Goal: Task Accomplishment & Management: Use online tool/utility

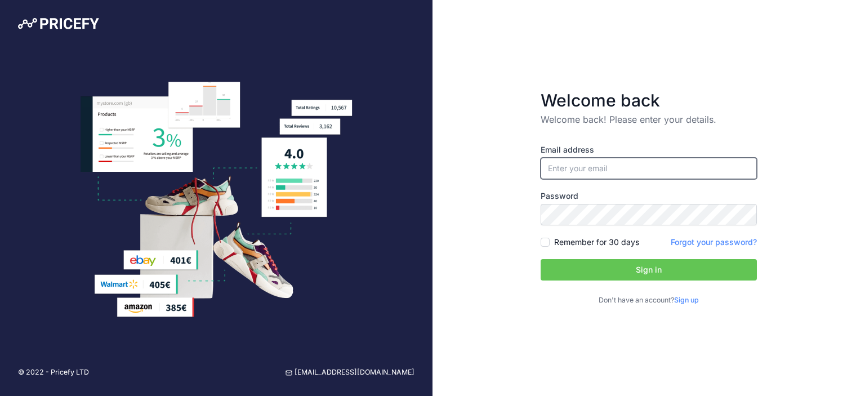
type input "[EMAIL_ADDRESS][DOMAIN_NAME]"
click at [615, 265] on button "Sign in" at bounding box center [648, 269] width 216 height 21
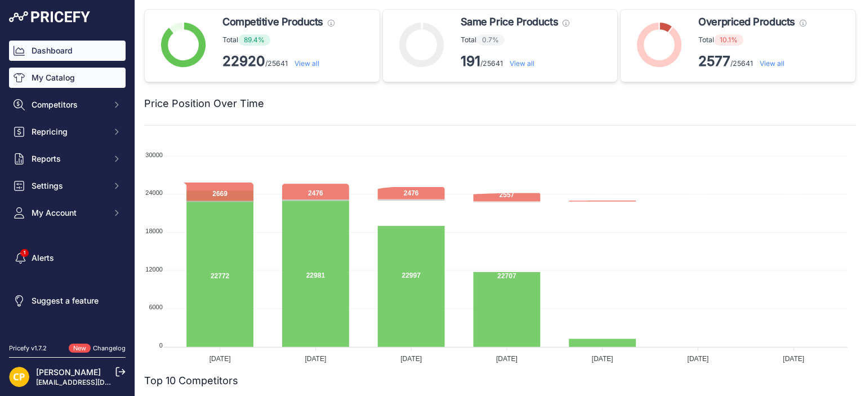
click at [79, 79] on link "My Catalog" at bounding box center [67, 78] width 117 height 20
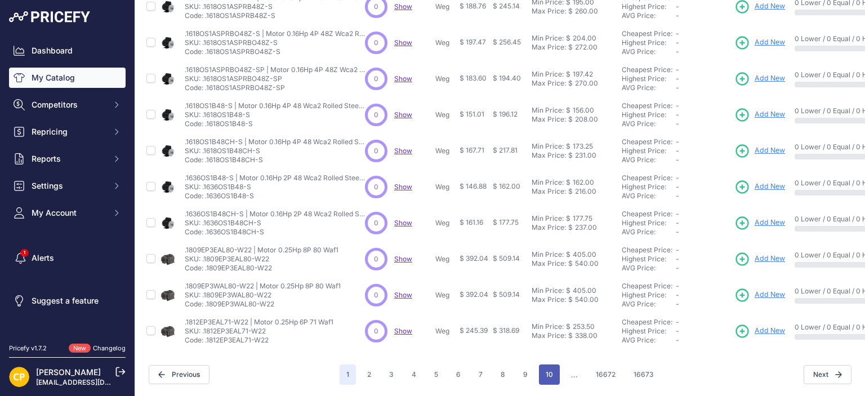
click at [548, 369] on button "10" at bounding box center [549, 374] width 21 height 20
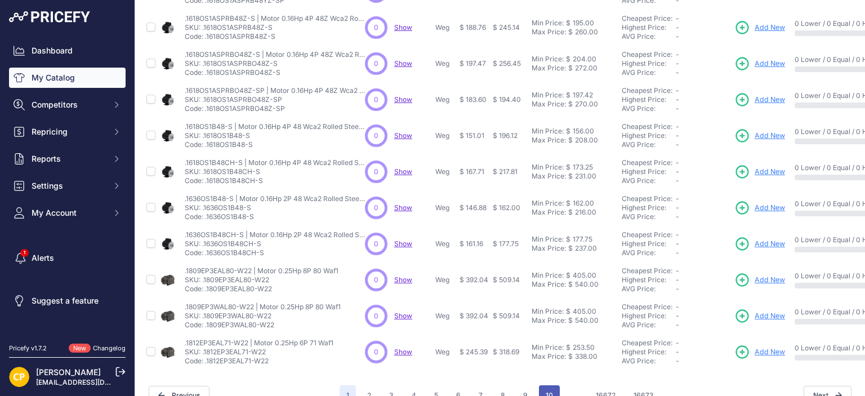
scroll to position [316, 0]
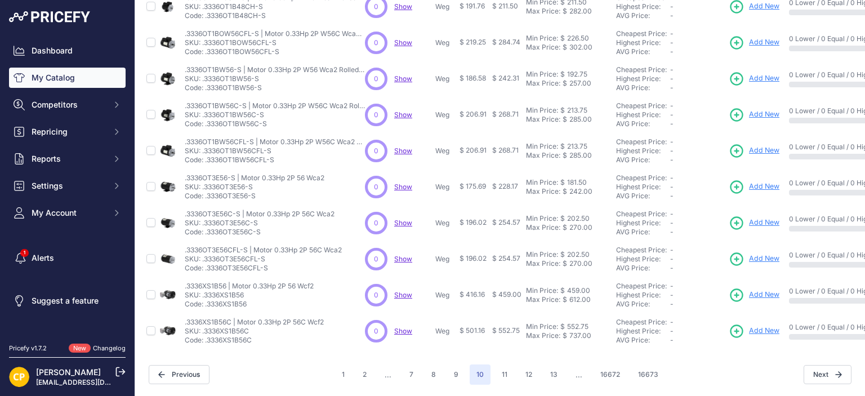
click at [548, 369] on button "13" at bounding box center [553, 374] width 21 height 20
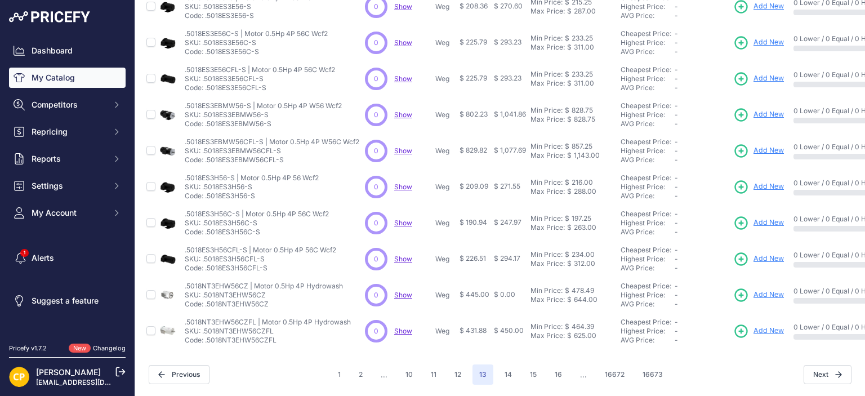
click at [548, 369] on button "16" at bounding box center [558, 374] width 21 height 20
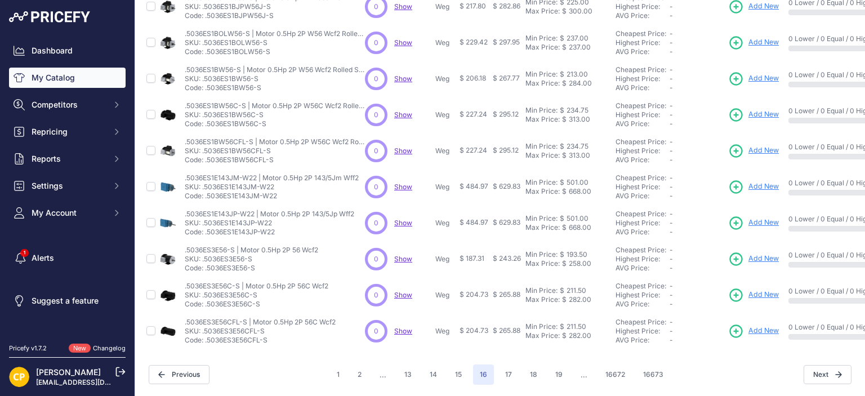
click at [548, 369] on button "19" at bounding box center [558, 374] width 21 height 20
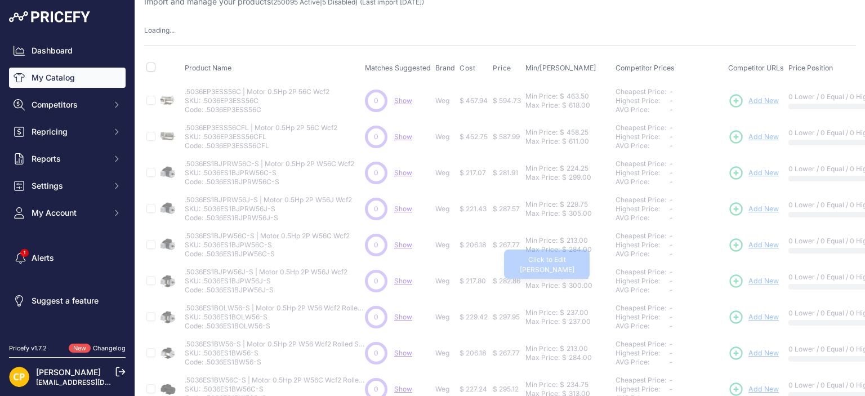
scroll to position [11, 0]
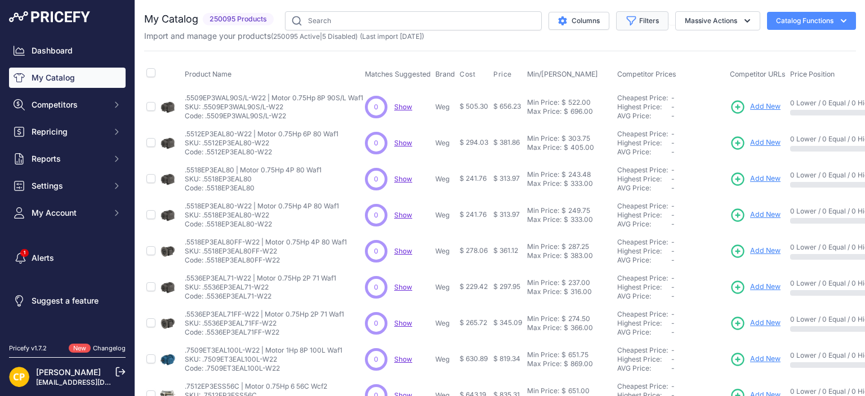
click at [637, 25] on button "Filters" at bounding box center [642, 20] width 52 height 19
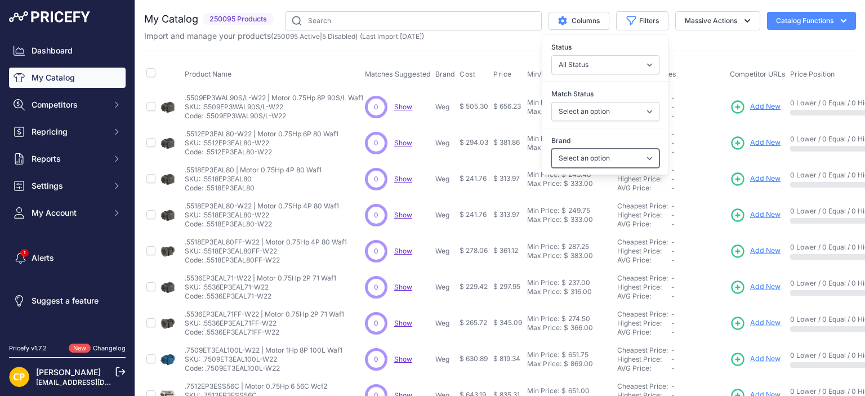
click at [612, 159] on select "Select an option ABB Accuenergy Allied Moulded Products Ametek ATC B/W Controls…" at bounding box center [605, 158] width 108 height 19
select select "ABB"
click at [551, 149] on select "Select an option ABB Accuenergy Allied Moulded Products Ametek ATC B/W Controls…" at bounding box center [605, 158] width 108 height 19
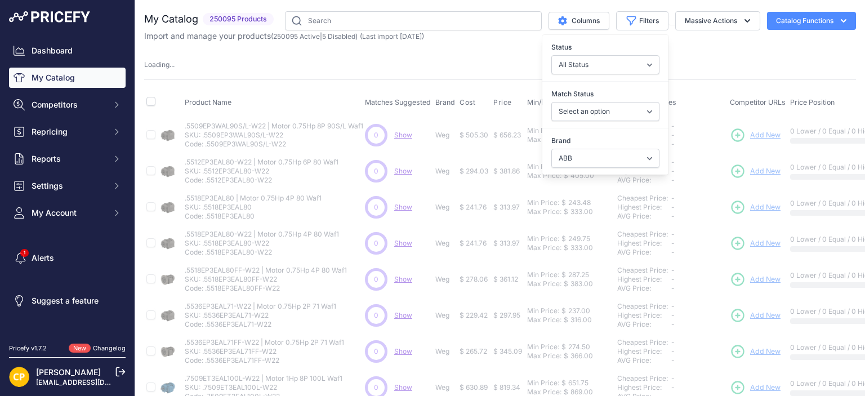
click at [336, 89] on th "Product Name" at bounding box center [272, 103] width 180 height 28
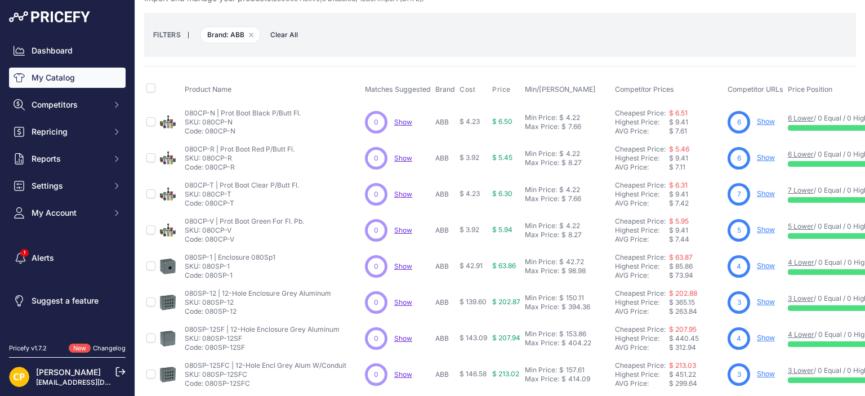
scroll to position [340, 0]
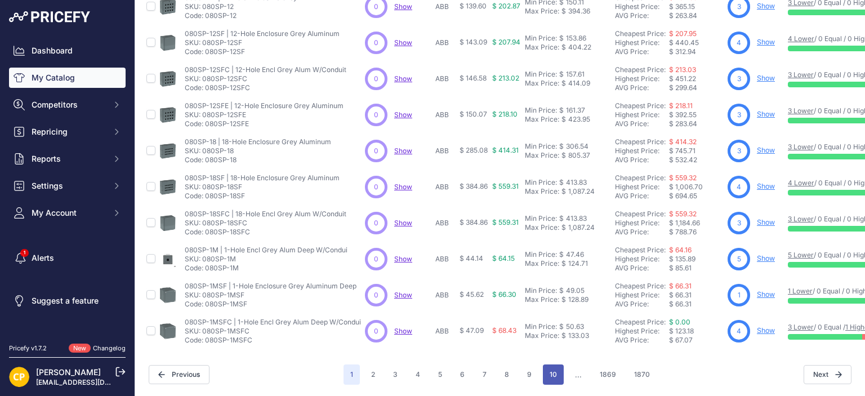
click at [543, 369] on button "10" at bounding box center [553, 374] width 21 height 20
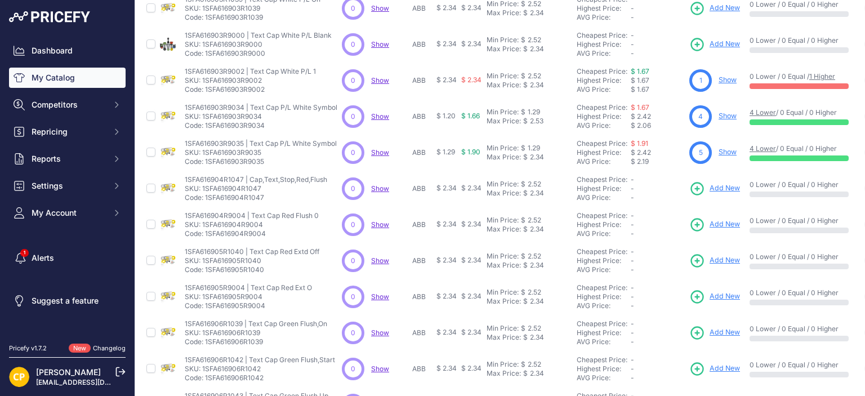
scroll to position [340, 0]
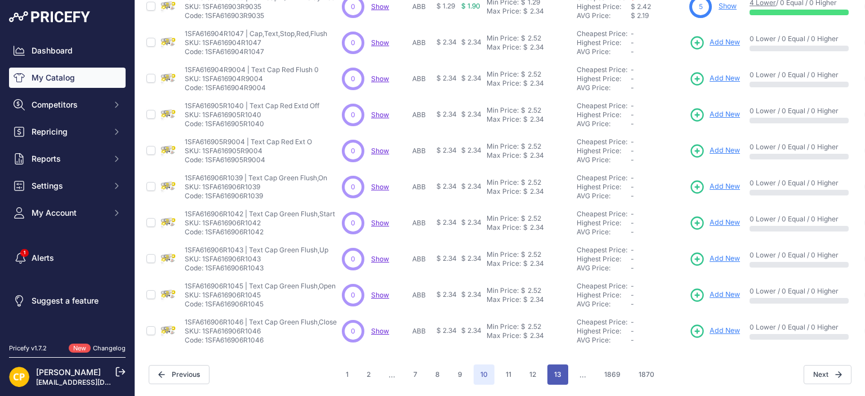
click at [556, 366] on button "13" at bounding box center [557, 374] width 21 height 20
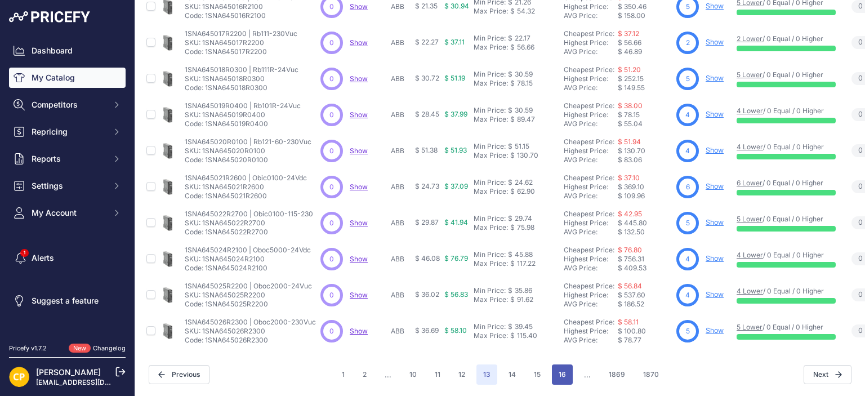
click at [563, 364] on button "16" at bounding box center [562, 374] width 21 height 20
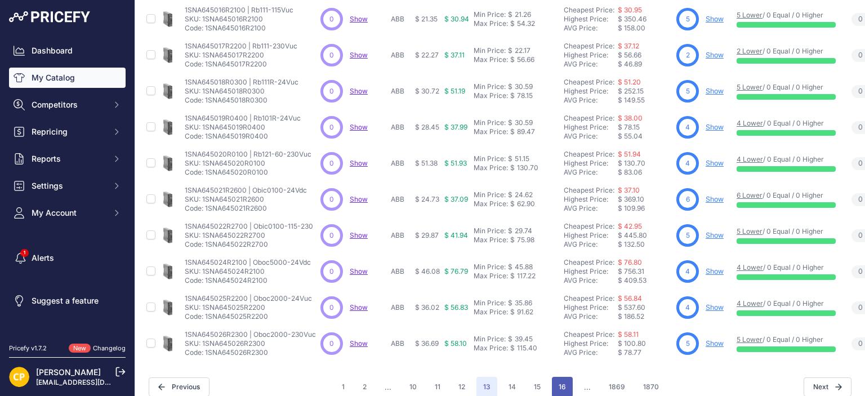
scroll to position [360, 0]
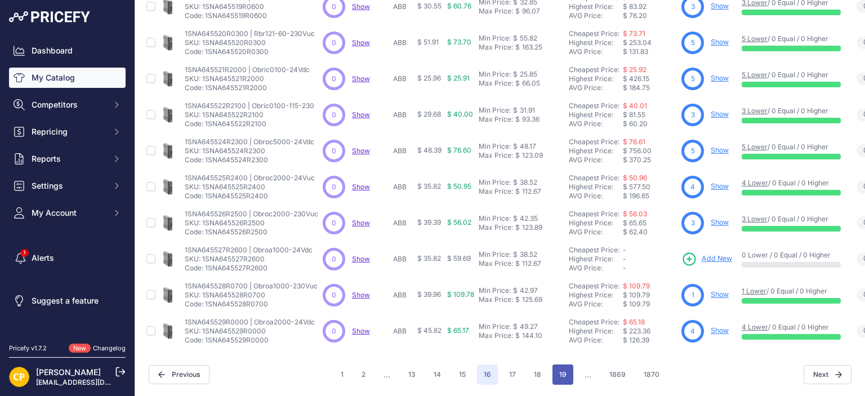
click at [560, 369] on button "19" at bounding box center [562, 374] width 21 height 20
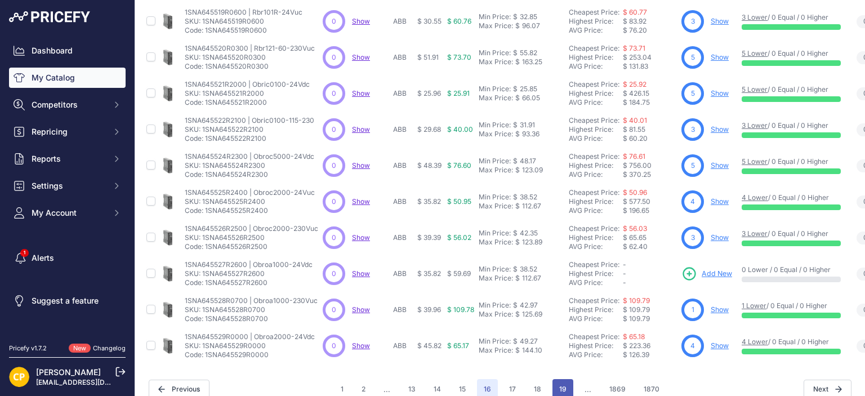
scroll to position [357, 0]
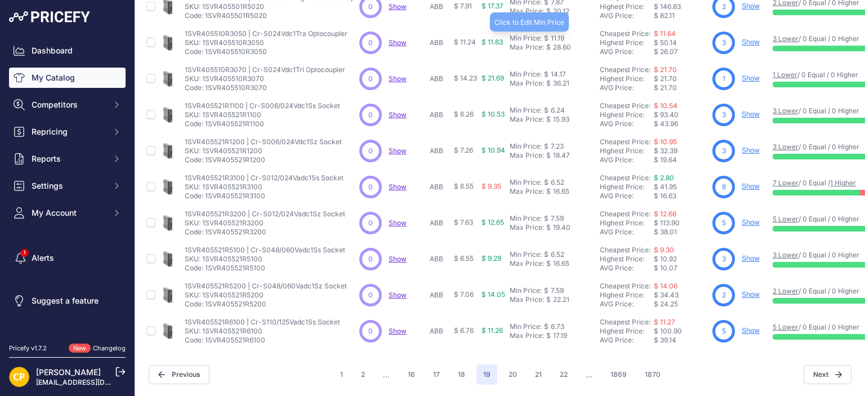
click at [560, 369] on button "22" at bounding box center [563, 374] width 21 height 20
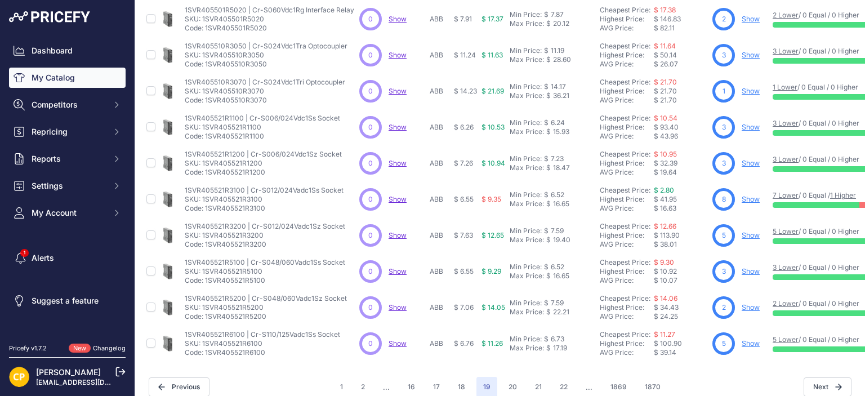
scroll to position [360, 0]
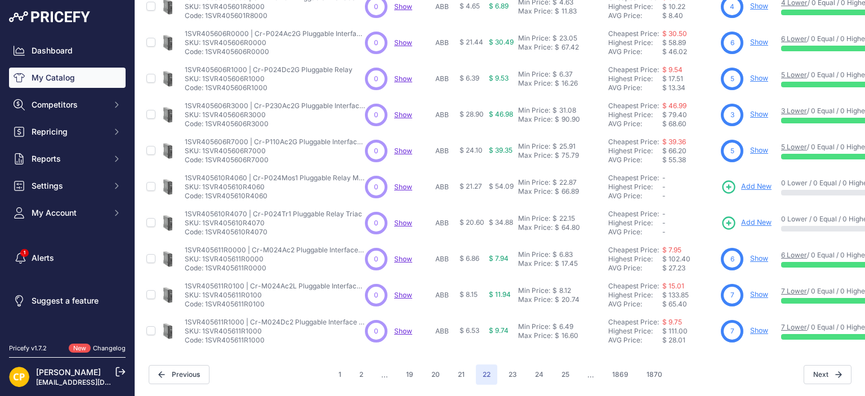
click at [560, 369] on button "25" at bounding box center [564, 374] width 21 height 20
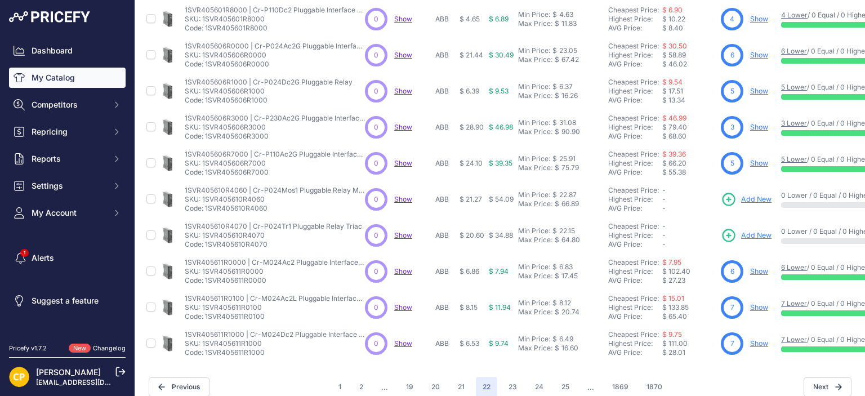
scroll to position [360, 0]
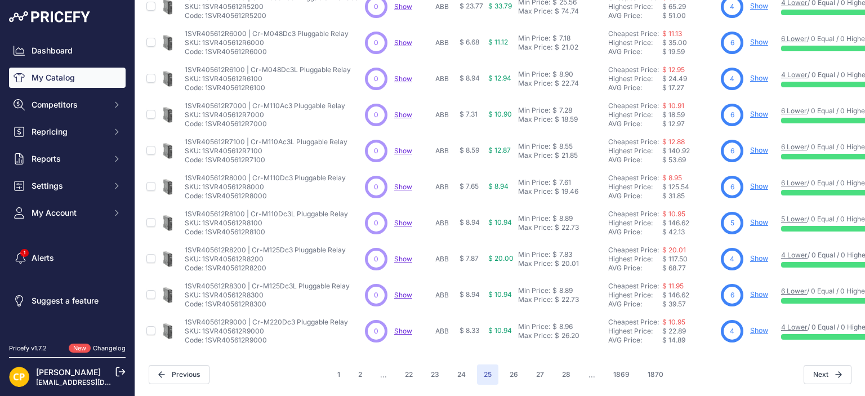
click at [563, 364] on button "28" at bounding box center [566, 374] width 22 height 20
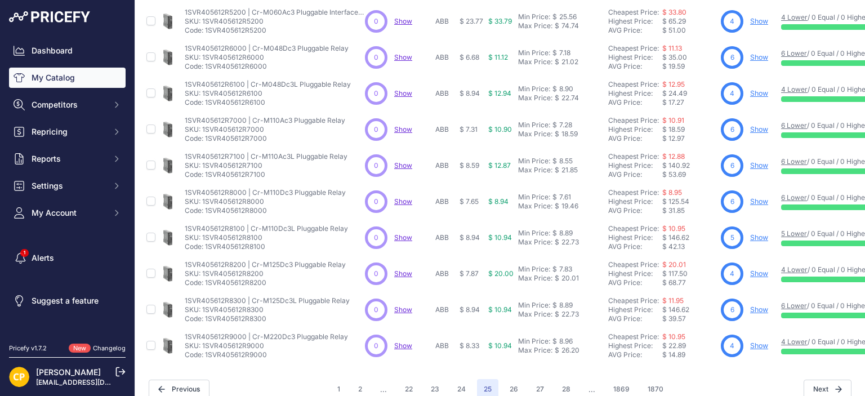
scroll to position [357, 0]
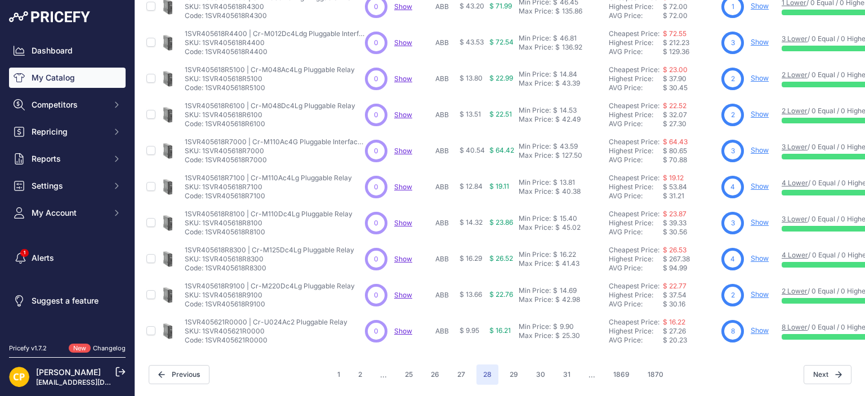
click at [563, 364] on button "31" at bounding box center [566, 374] width 21 height 20
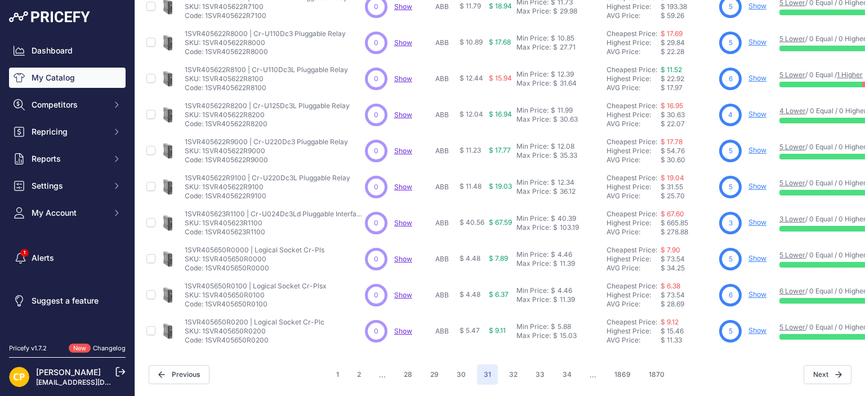
click at [563, 364] on button "34" at bounding box center [567, 374] width 23 height 20
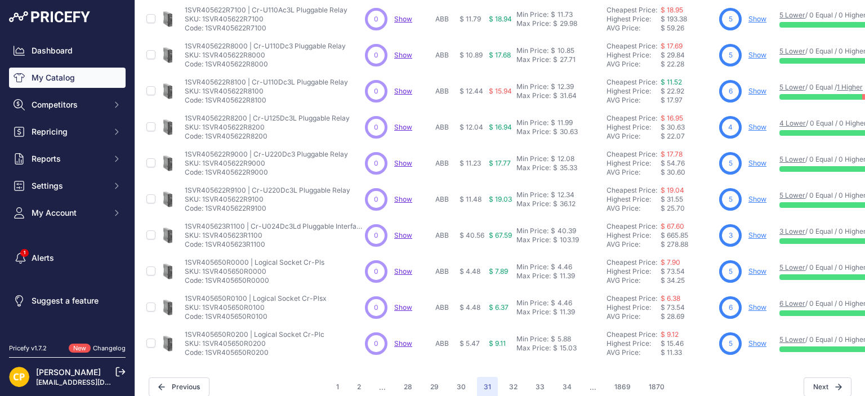
scroll to position [360, 0]
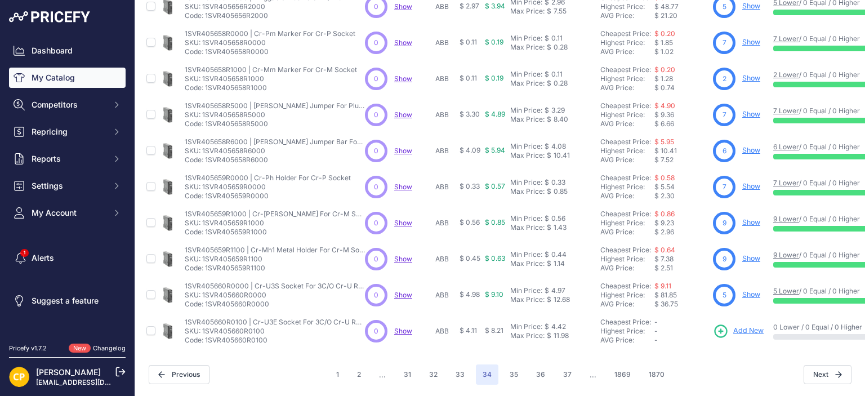
click at [563, 364] on button "37" at bounding box center [567, 374] width 22 height 20
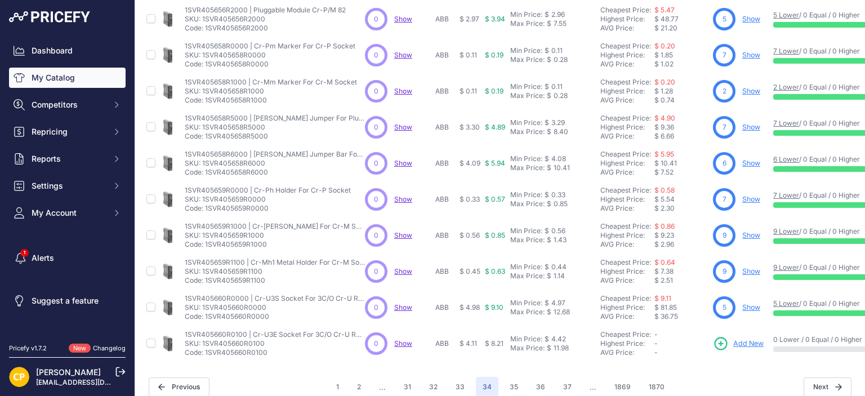
scroll to position [360, 0]
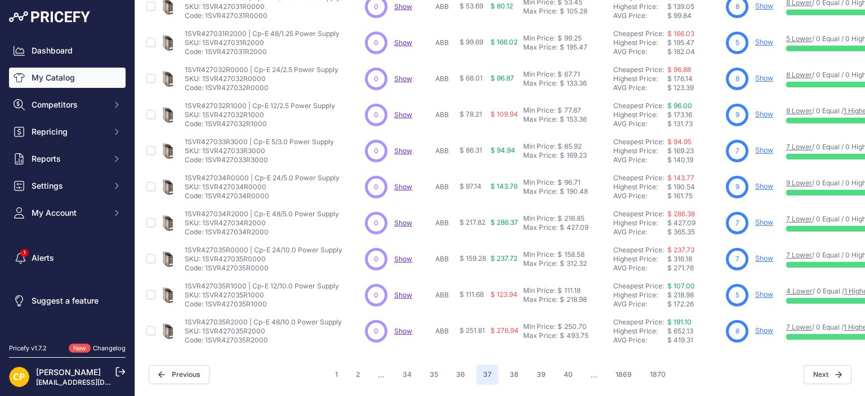
click at [563, 364] on button "40" at bounding box center [568, 374] width 23 height 20
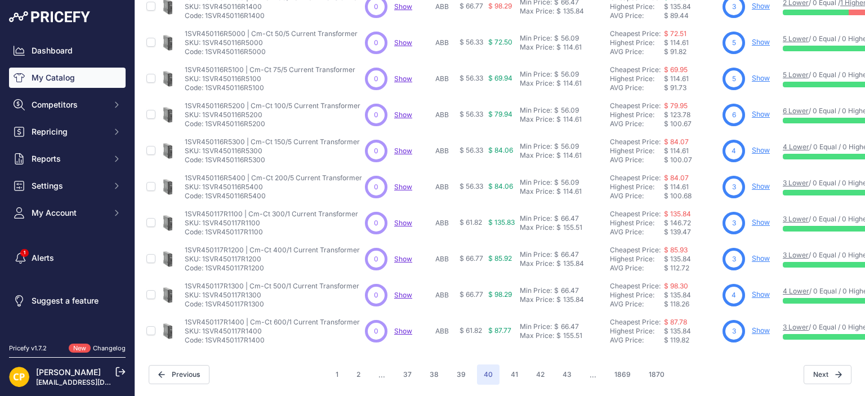
click at [563, 364] on button "43" at bounding box center [567, 374] width 23 height 20
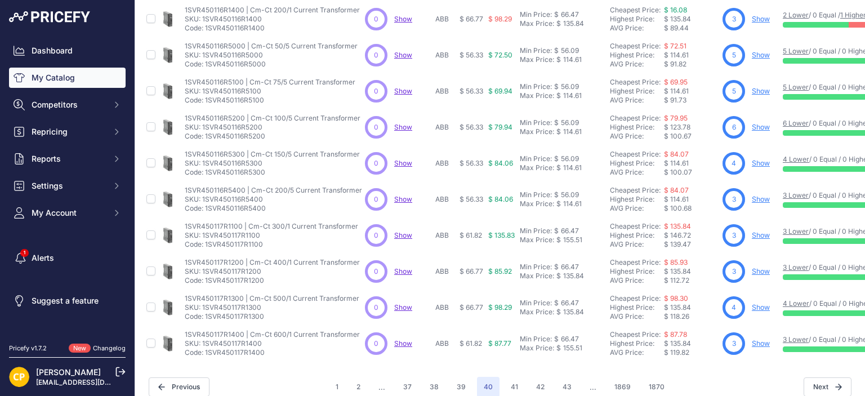
scroll to position [360, 0]
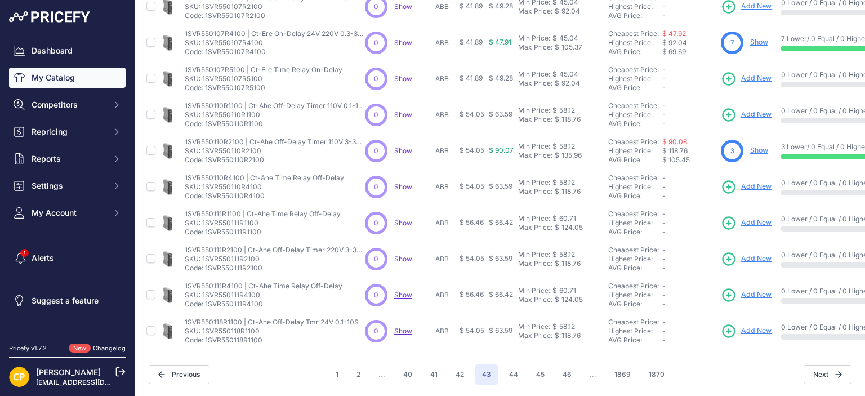
click at [563, 364] on button "46" at bounding box center [567, 374] width 23 height 20
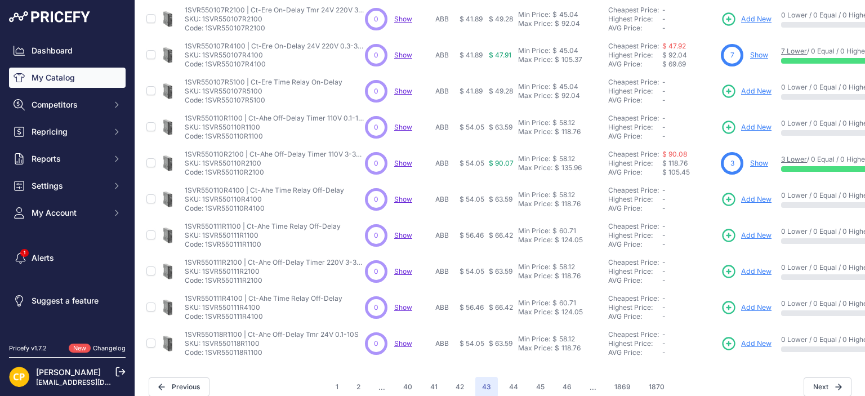
scroll to position [360, 0]
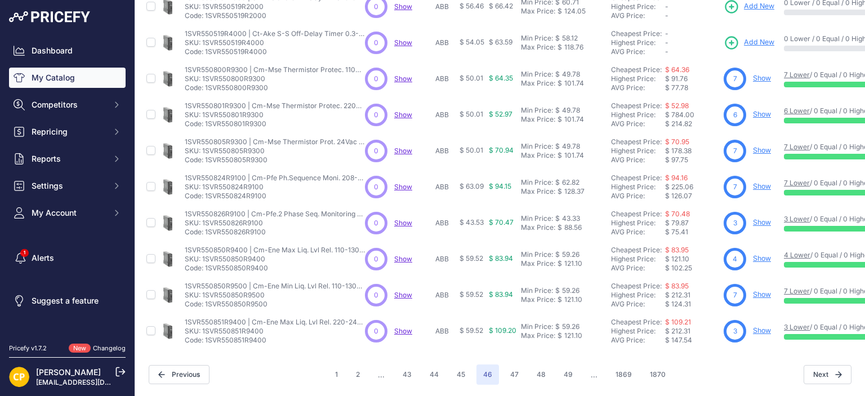
click at [563, 364] on button "49" at bounding box center [568, 374] width 23 height 20
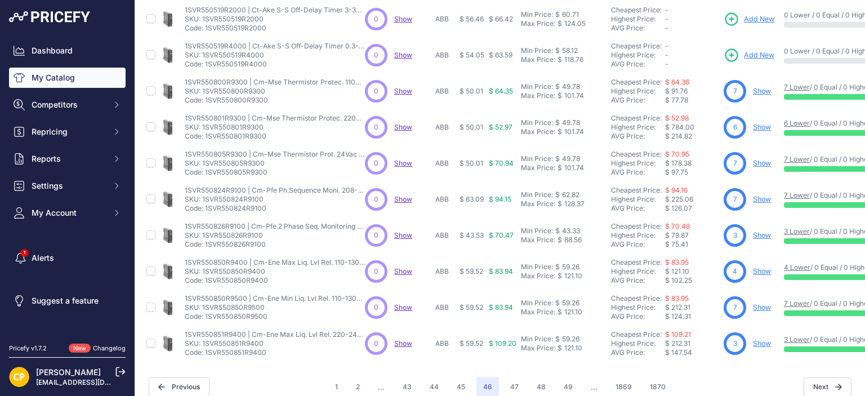
scroll to position [360, 0]
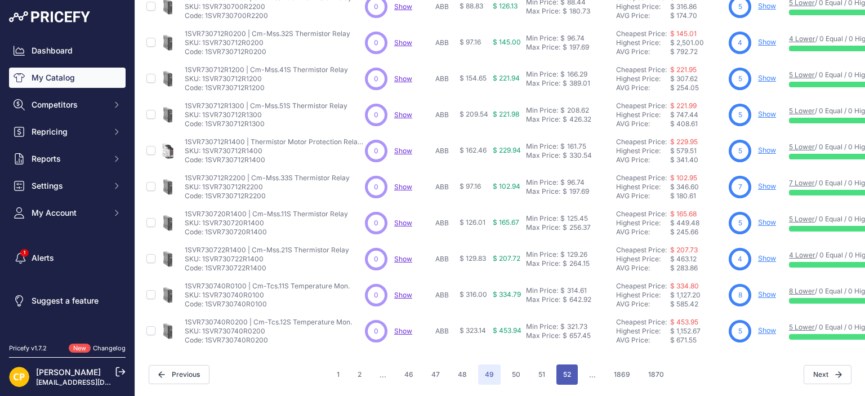
click at [563, 364] on button "52" at bounding box center [566, 374] width 21 height 20
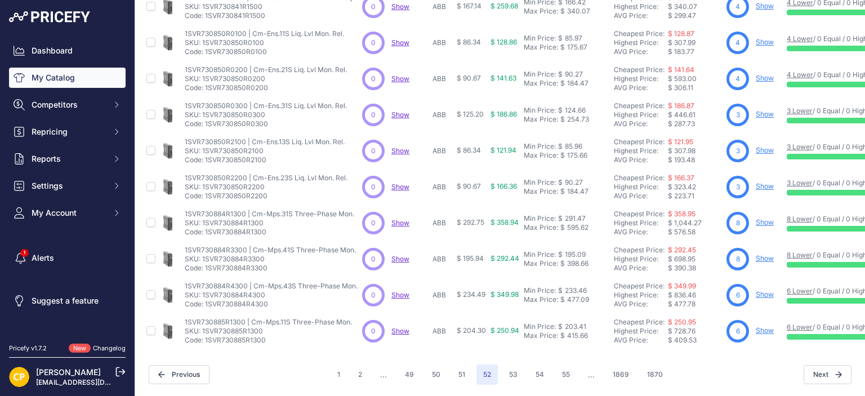
click at [563, 364] on button "55" at bounding box center [565, 374] width 21 height 20
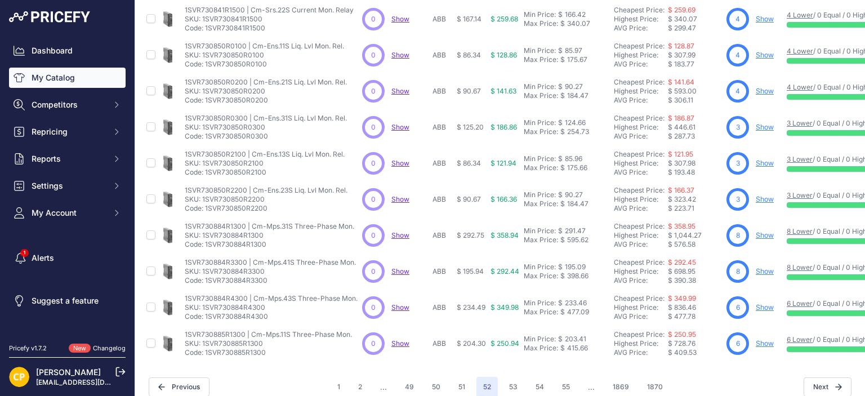
scroll to position [360, 0]
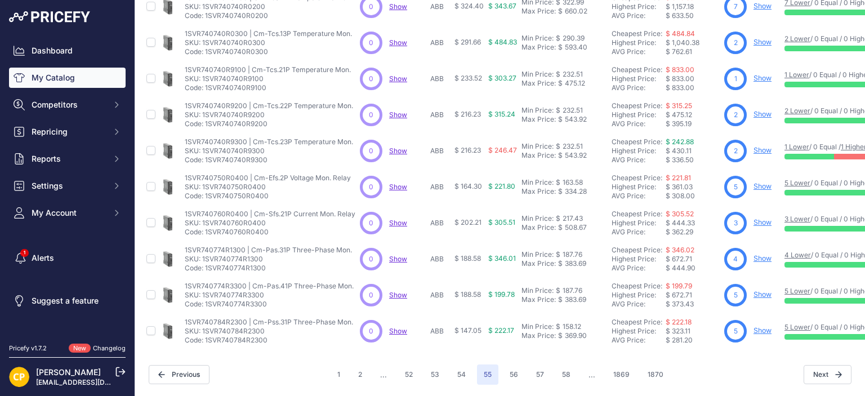
click at [563, 364] on button "58" at bounding box center [566, 374] width 22 height 20
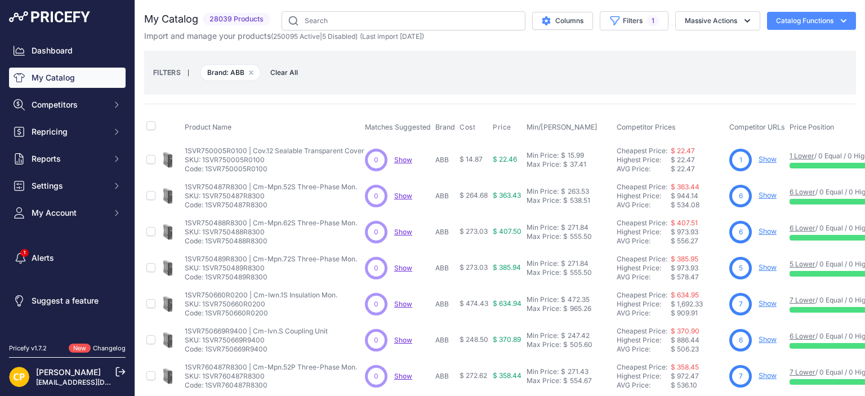
scroll to position [338, 0]
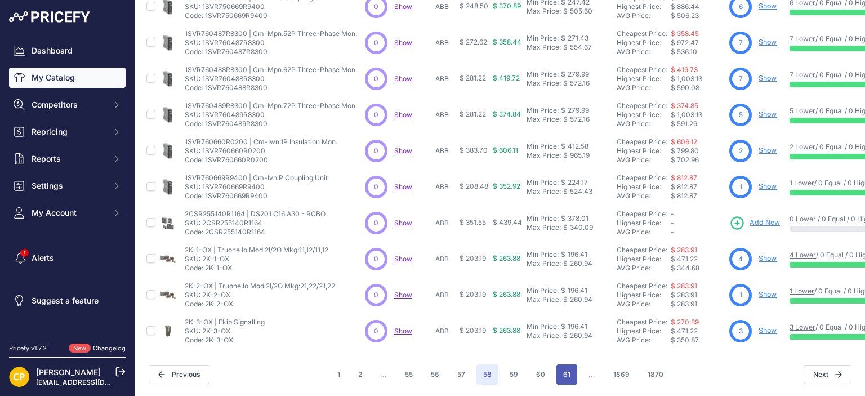
click at [566, 364] on button "61" at bounding box center [566, 374] width 21 height 20
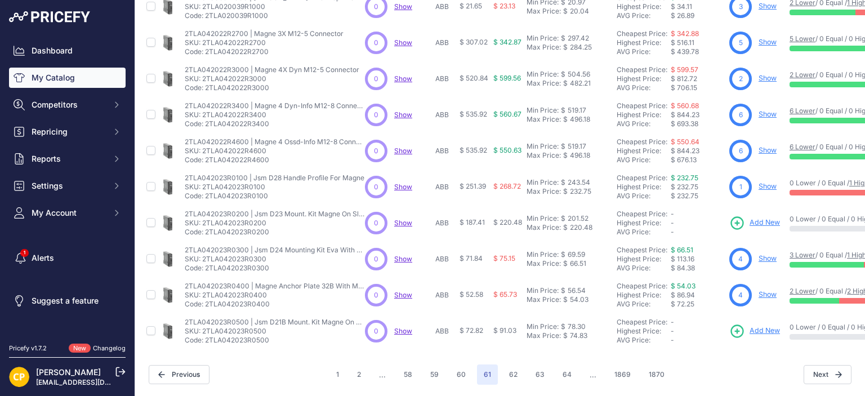
click at [566, 364] on button "64" at bounding box center [567, 374] width 23 height 20
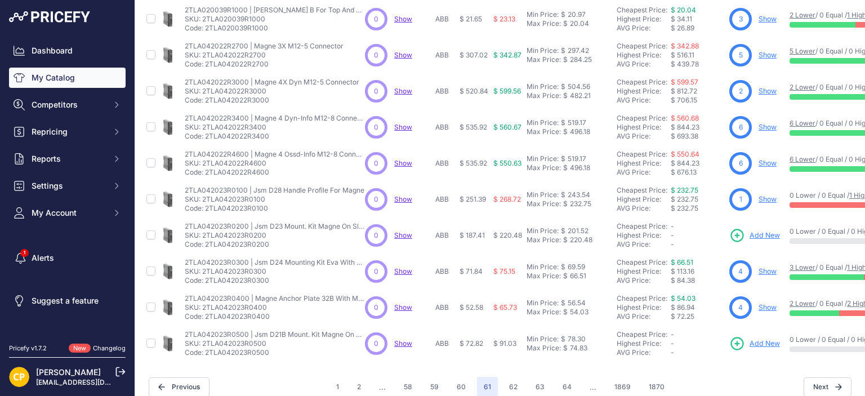
scroll to position [360, 0]
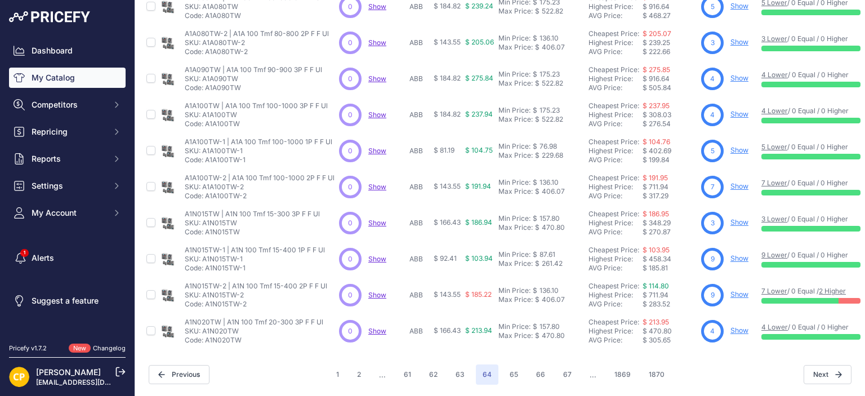
click at [566, 364] on button "67" at bounding box center [567, 374] width 22 height 20
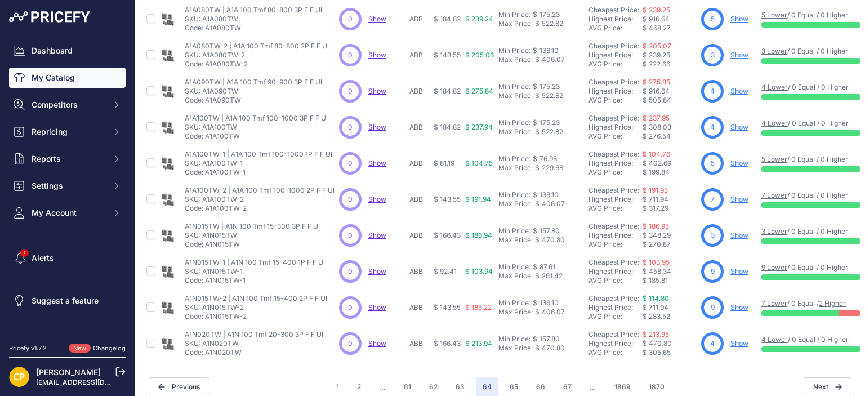
scroll to position [360, 0]
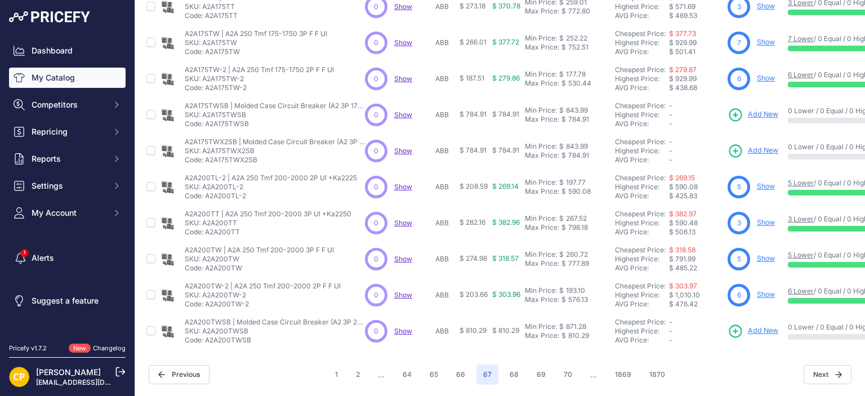
click at [566, 364] on button "70" at bounding box center [568, 374] width 22 height 20
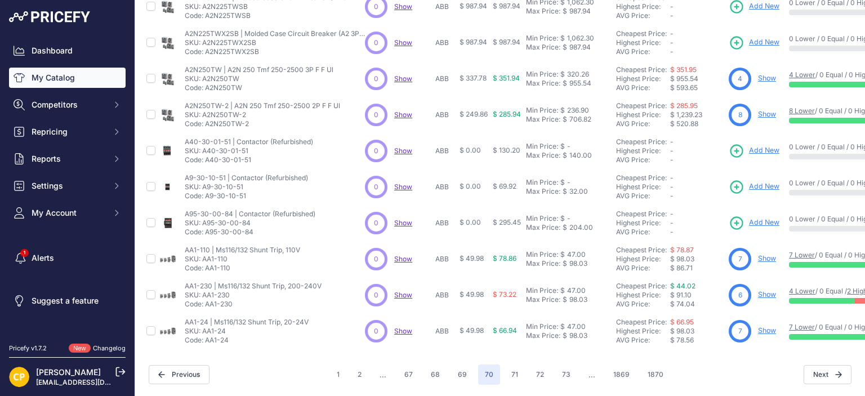
click at [566, 364] on button "73" at bounding box center [566, 374] width 22 height 20
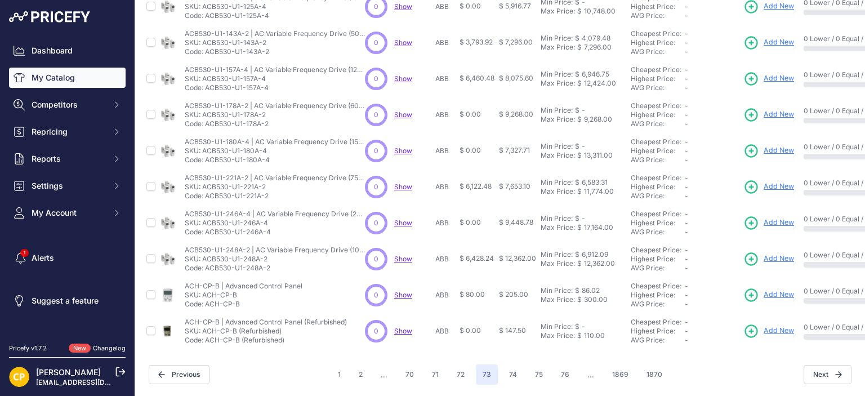
scroll to position [338, 0]
click at [566, 364] on button "76" at bounding box center [565, 374] width 22 height 20
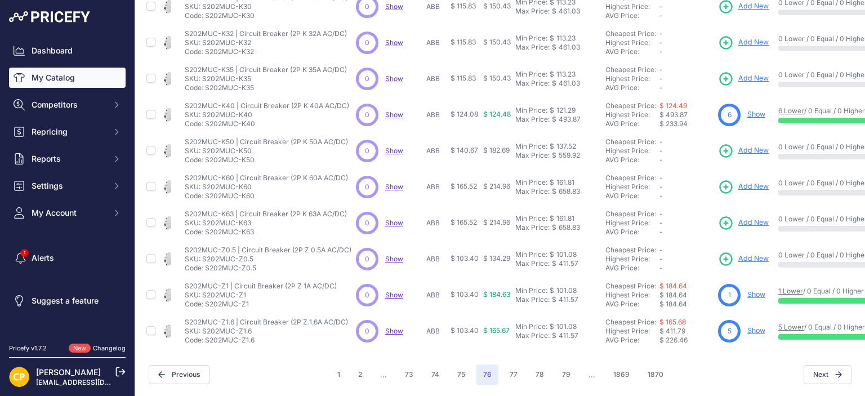
click at [567, 364] on button "79" at bounding box center [566, 374] width 22 height 20
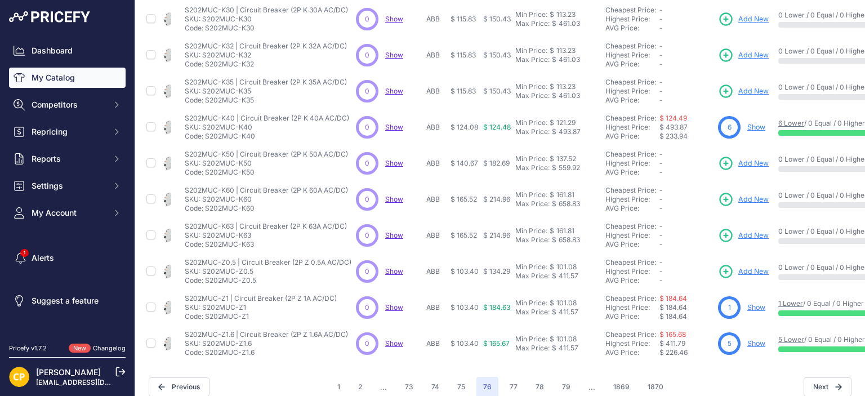
scroll to position [360, 0]
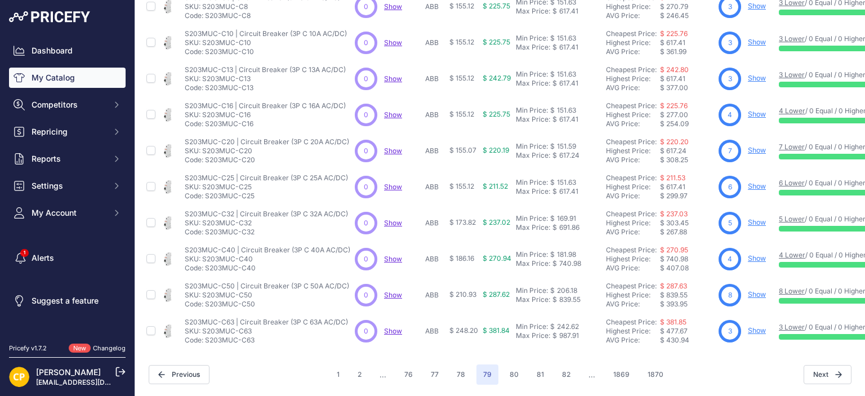
click at [567, 364] on button "82" at bounding box center [566, 374] width 22 height 20
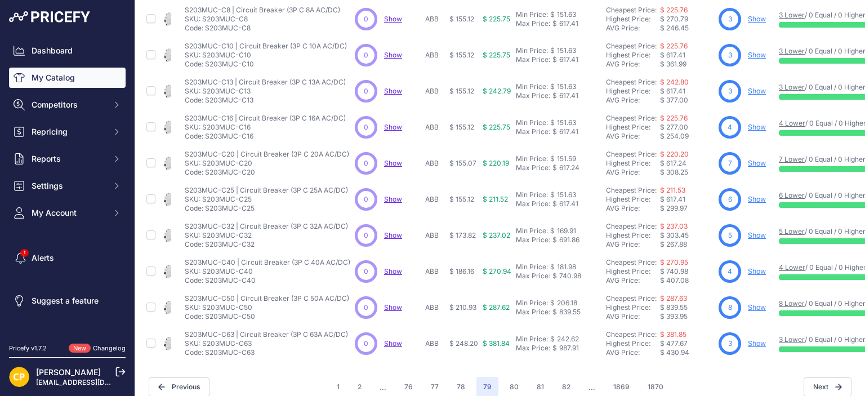
scroll to position [360, 0]
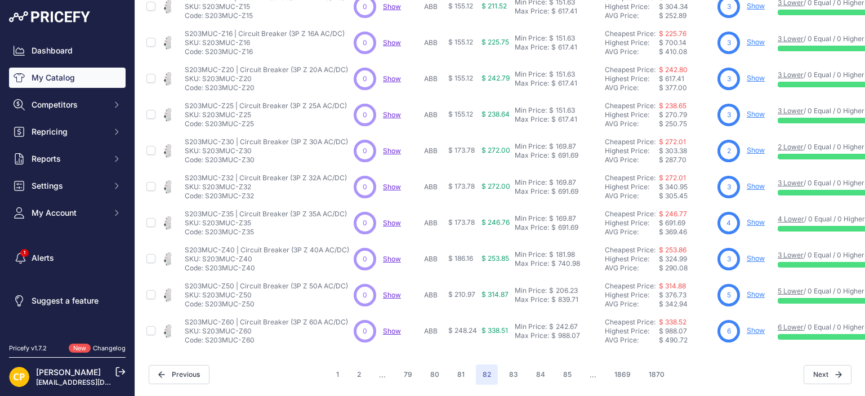
click at [567, 364] on button "85" at bounding box center [567, 374] width 22 height 20
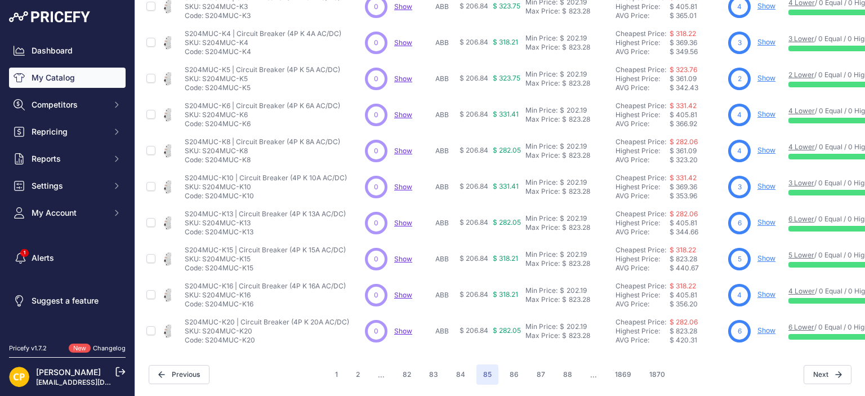
click at [567, 364] on button "88" at bounding box center [567, 374] width 23 height 20
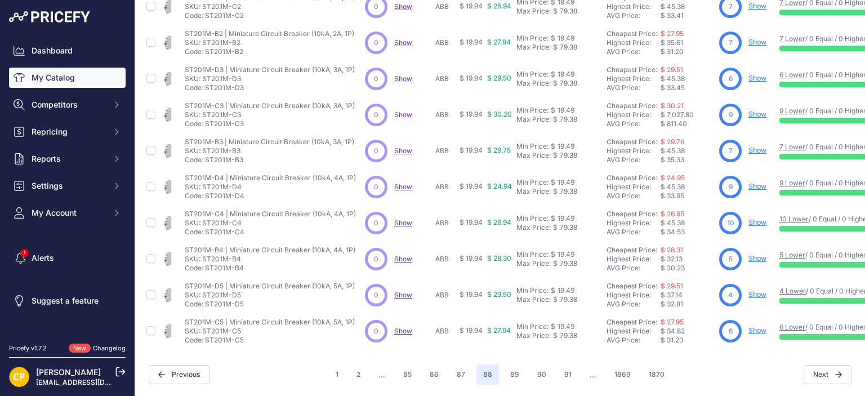
click at [567, 364] on button "91" at bounding box center [567, 374] width 21 height 20
click at [567, 364] on button "94" at bounding box center [567, 374] width 23 height 20
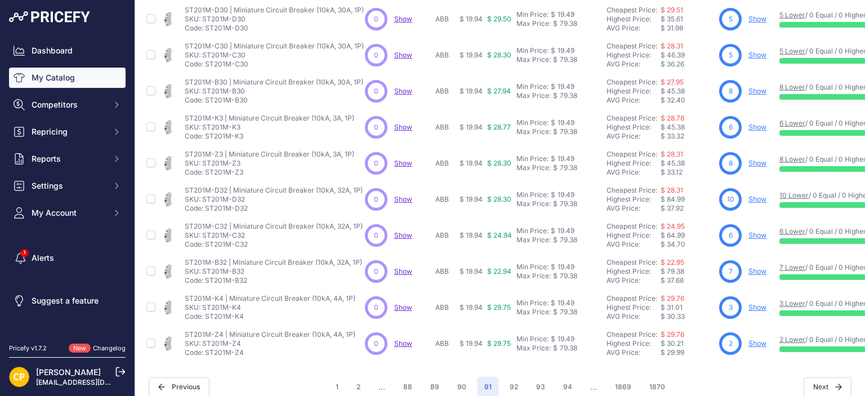
scroll to position [360, 0]
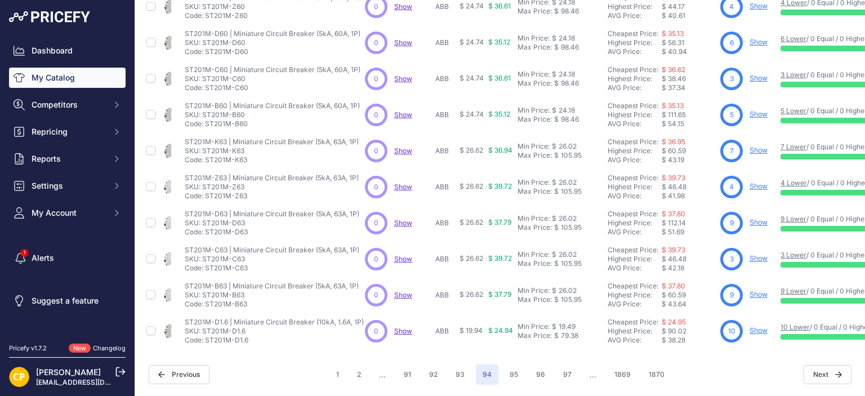
click at [567, 364] on button "97" at bounding box center [567, 374] width 22 height 20
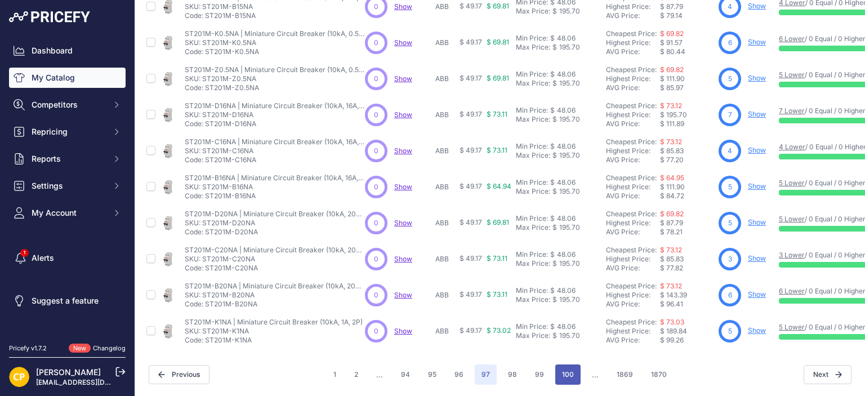
click at [565, 366] on button "100" at bounding box center [567, 374] width 25 height 20
click at [567, 364] on button "103" at bounding box center [570, 374] width 25 height 20
click at [567, 364] on button "106" at bounding box center [575, 374] width 25 height 20
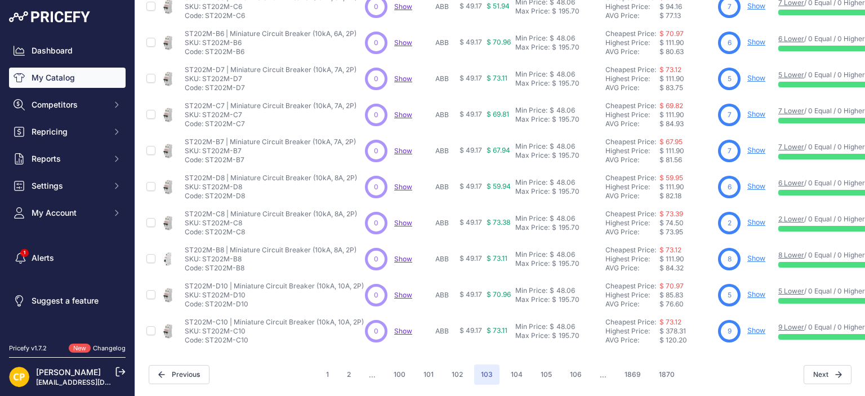
scroll to position [360, 0]
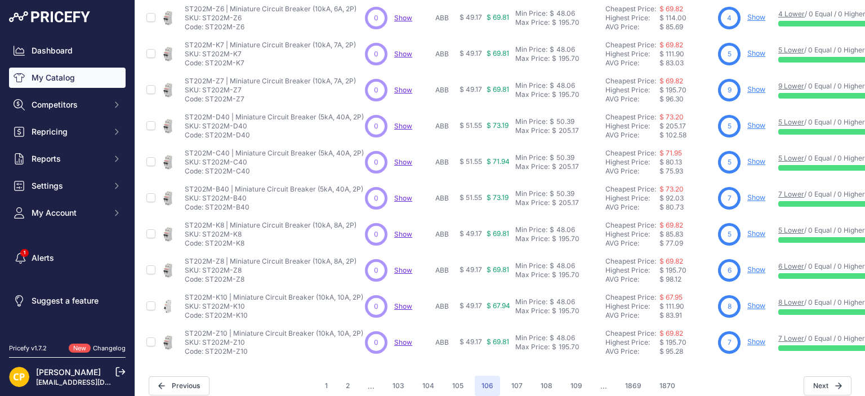
scroll to position [340, 0]
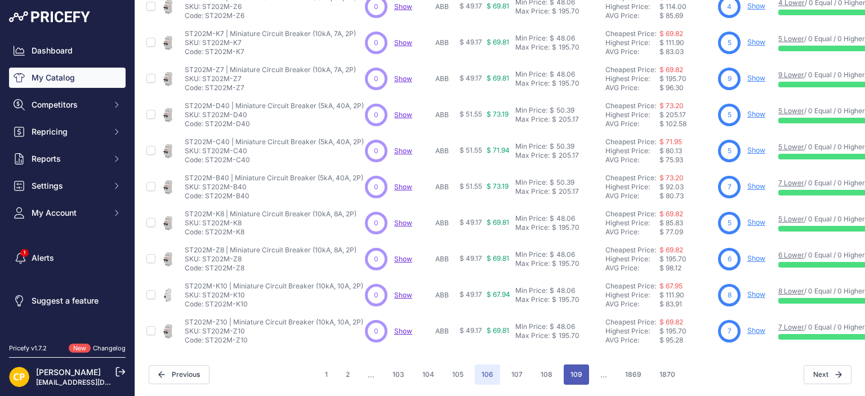
click at [567, 368] on button "109" at bounding box center [575, 374] width 25 height 20
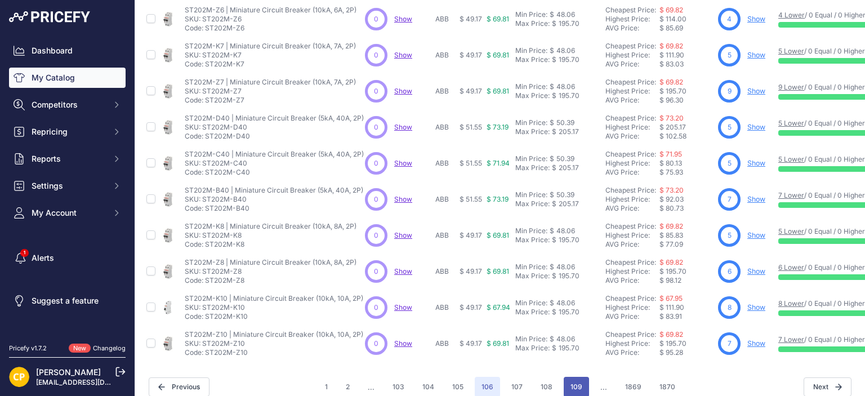
scroll to position [360, 0]
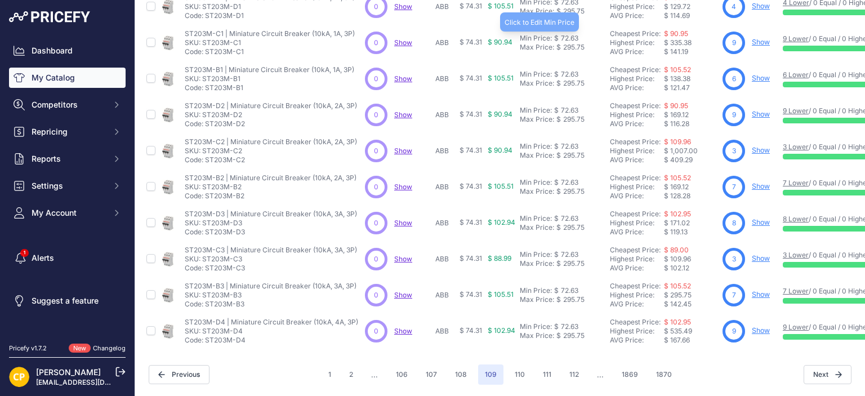
click at [567, 368] on button "112" at bounding box center [573, 374] width 23 height 20
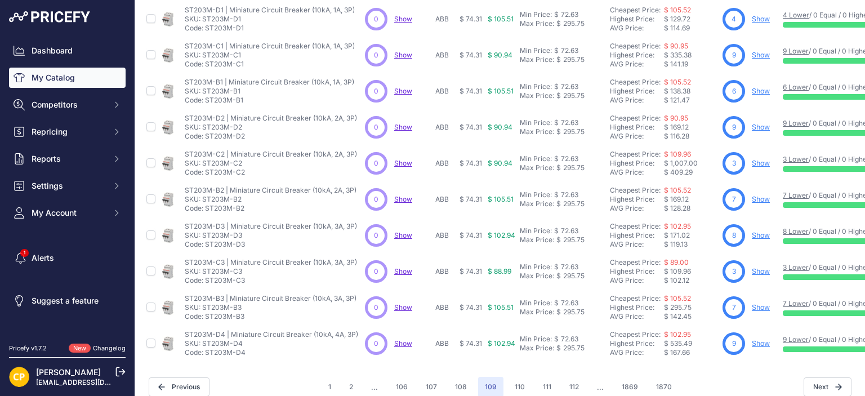
scroll to position [360, 0]
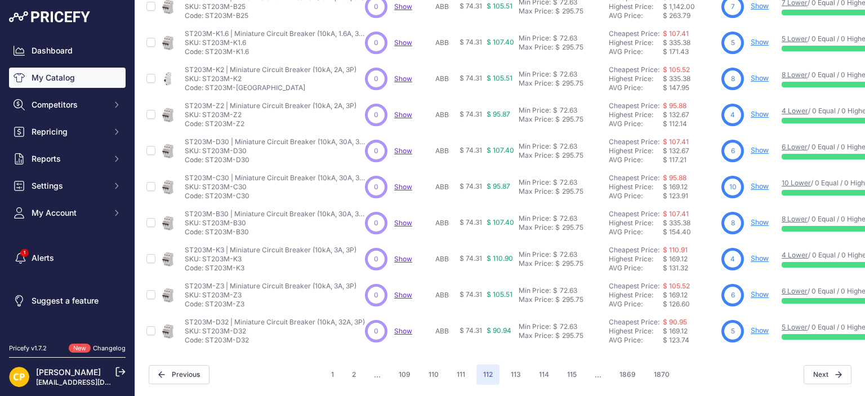
click at [567, 368] on button "115" at bounding box center [571, 374] width 23 height 20
click at [571, 369] on button "118" at bounding box center [571, 374] width 24 height 20
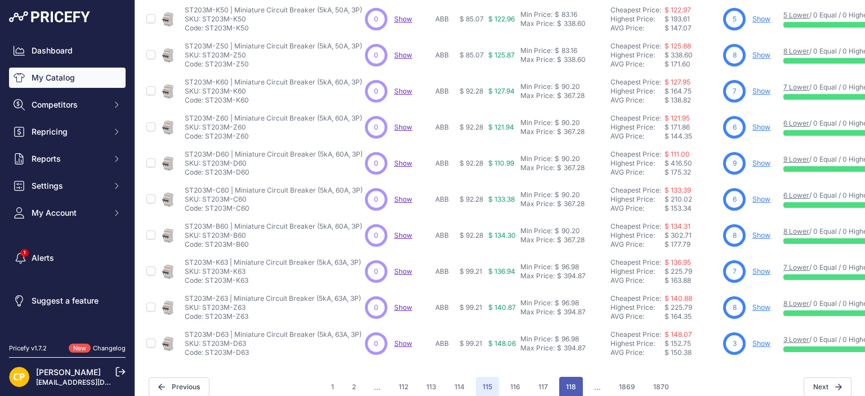
scroll to position [360, 0]
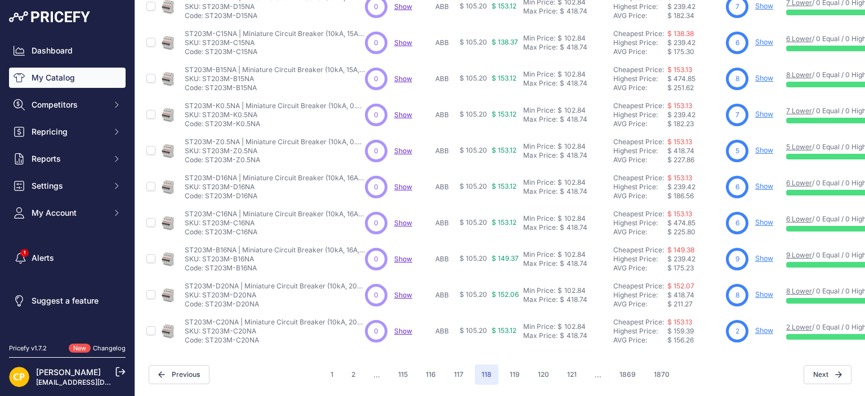
click at [571, 370] on button "121" at bounding box center [571, 374] width 23 height 20
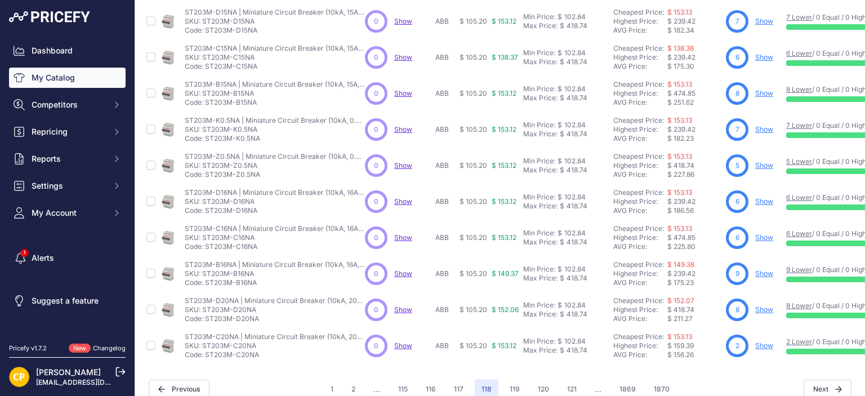
scroll to position [357, 0]
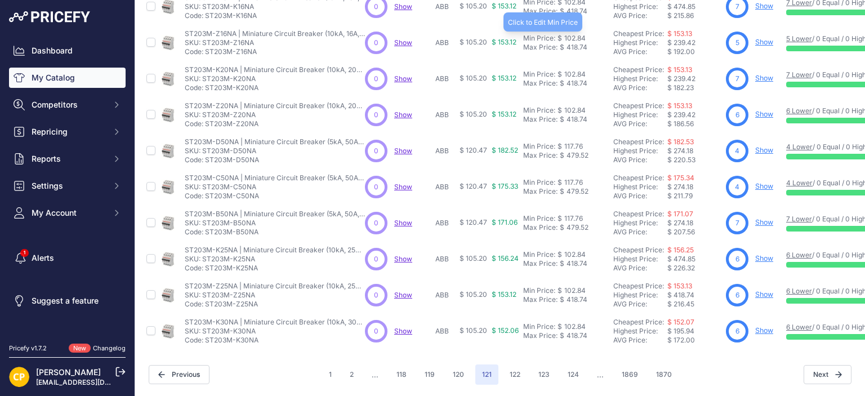
click at [571, 370] on button "124" at bounding box center [573, 374] width 25 height 20
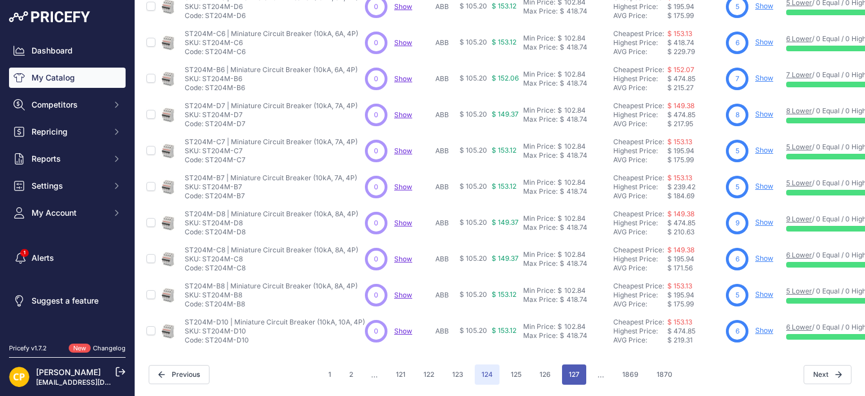
click at [570, 371] on button "127" at bounding box center [574, 374] width 24 height 20
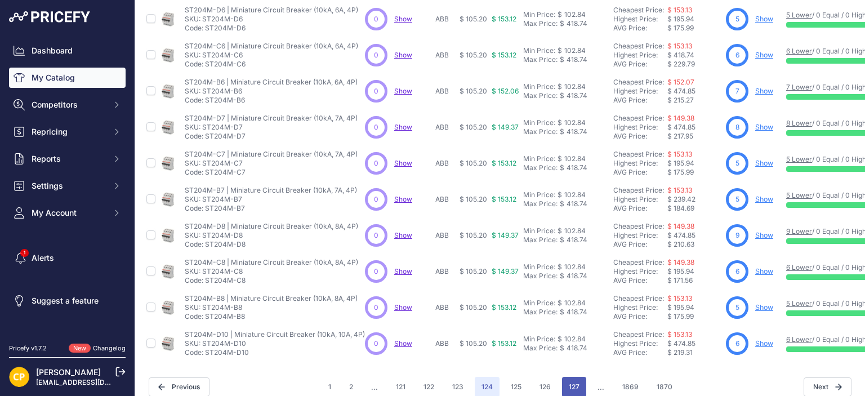
scroll to position [360, 0]
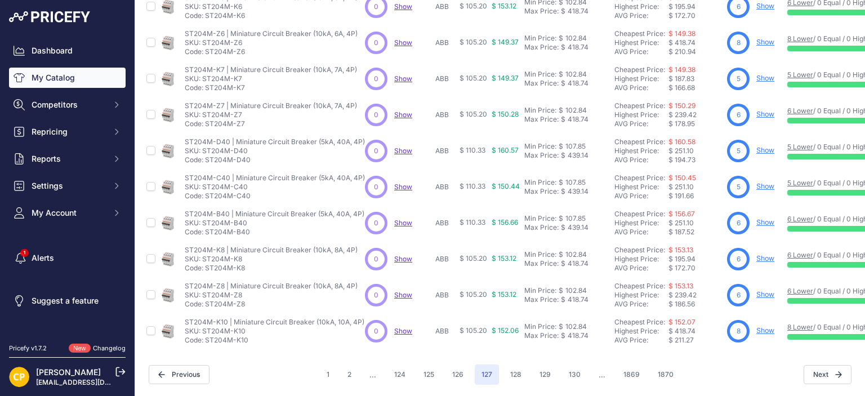
click at [570, 371] on button "130" at bounding box center [574, 374] width 25 height 20
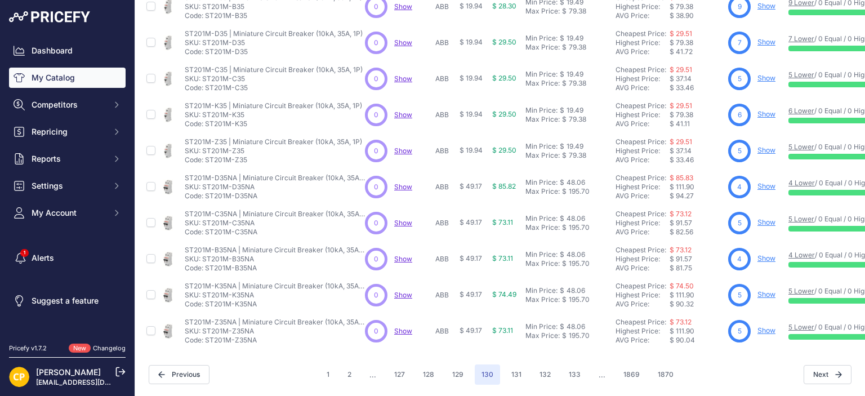
click at [570, 371] on button "133" at bounding box center [574, 374] width 25 height 20
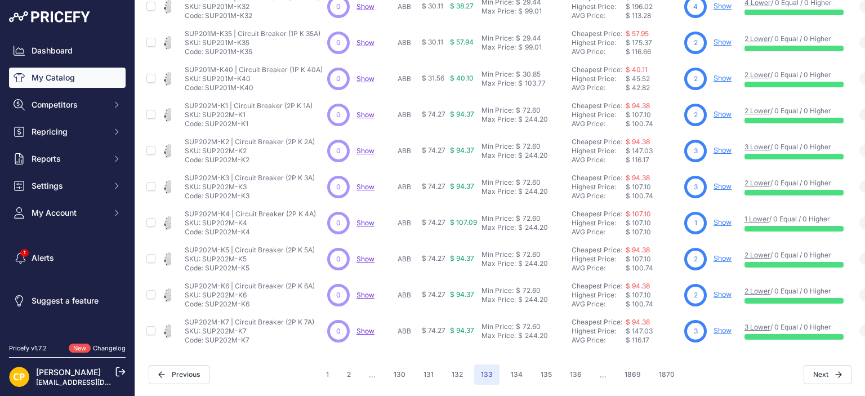
click at [569, 372] on button "136" at bounding box center [575, 374] width 25 height 20
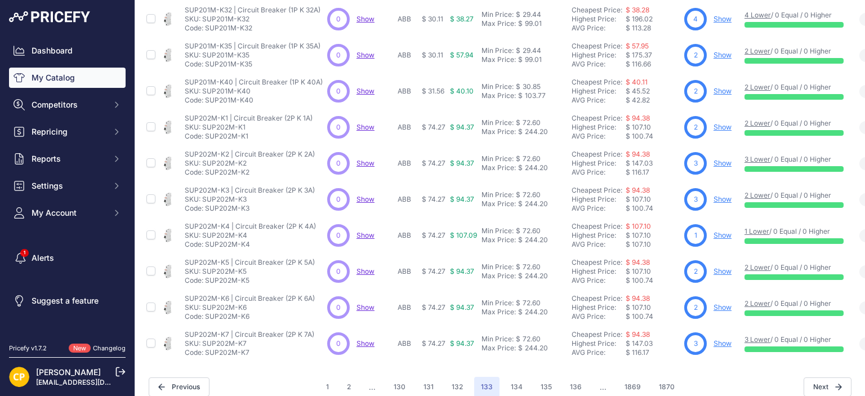
scroll to position [360, 0]
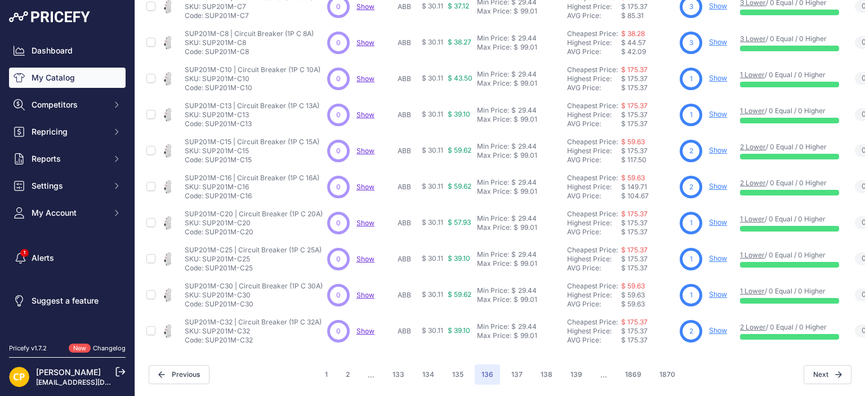
click at [568, 373] on button "139" at bounding box center [575, 374] width 25 height 20
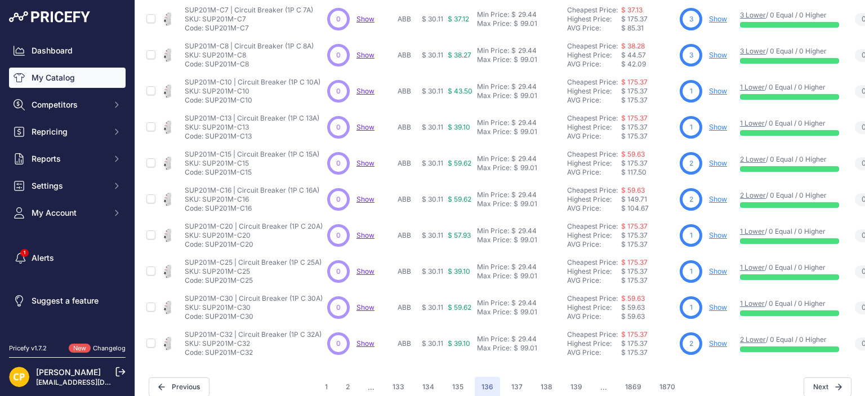
scroll to position [360, 0]
